Goal: Information Seeking & Learning: Learn about a topic

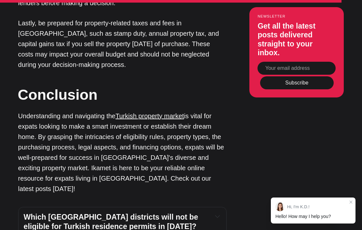
scroll to position [2101, 0]
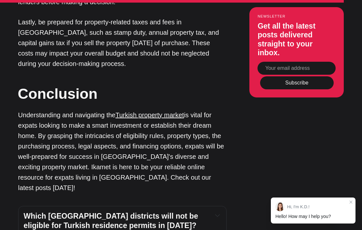
click at [35, 212] on span "Which Istanbul districts will not be eligible for Turkish residence permits in …" at bounding box center [112, 221] width 176 height 18
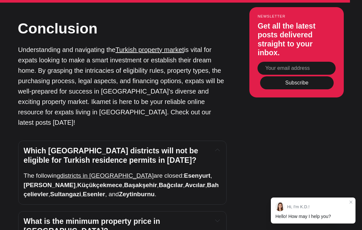
scroll to position [2167, 0]
click at [33, 217] on span "What is the minimum property price in Turkey?" at bounding box center [93, 226] width 139 height 18
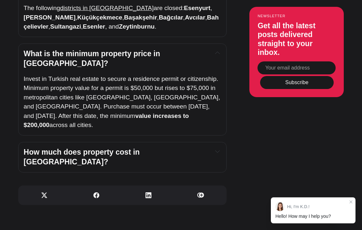
scroll to position [2335, 0]
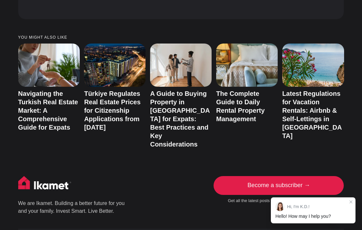
scroll to position [2868, 0]
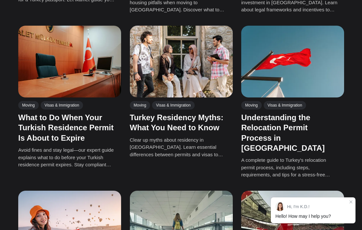
scroll to position [307, 0]
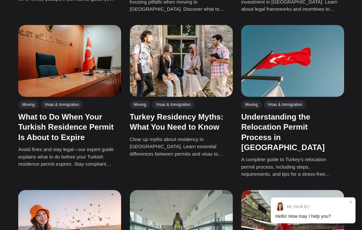
click at [153, 115] on link "Turkey Residency Myths: What You Need to Know" at bounding box center [177, 122] width 94 height 19
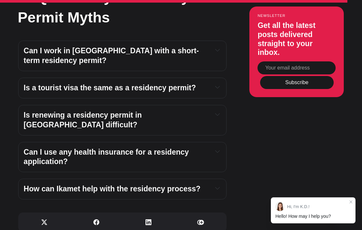
scroll to position [1987, 0]
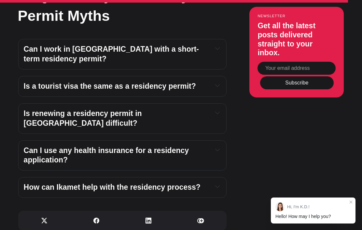
click at [31, 146] on strong "Can I use any health insurance for a residency application?" at bounding box center [107, 155] width 167 height 18
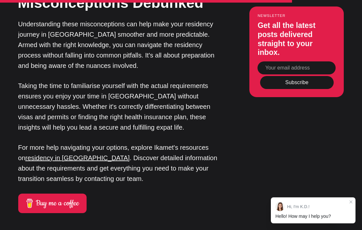
scroll to position [1744, 0]
